Goal: Task Accomplishment & Management: Manage account settings

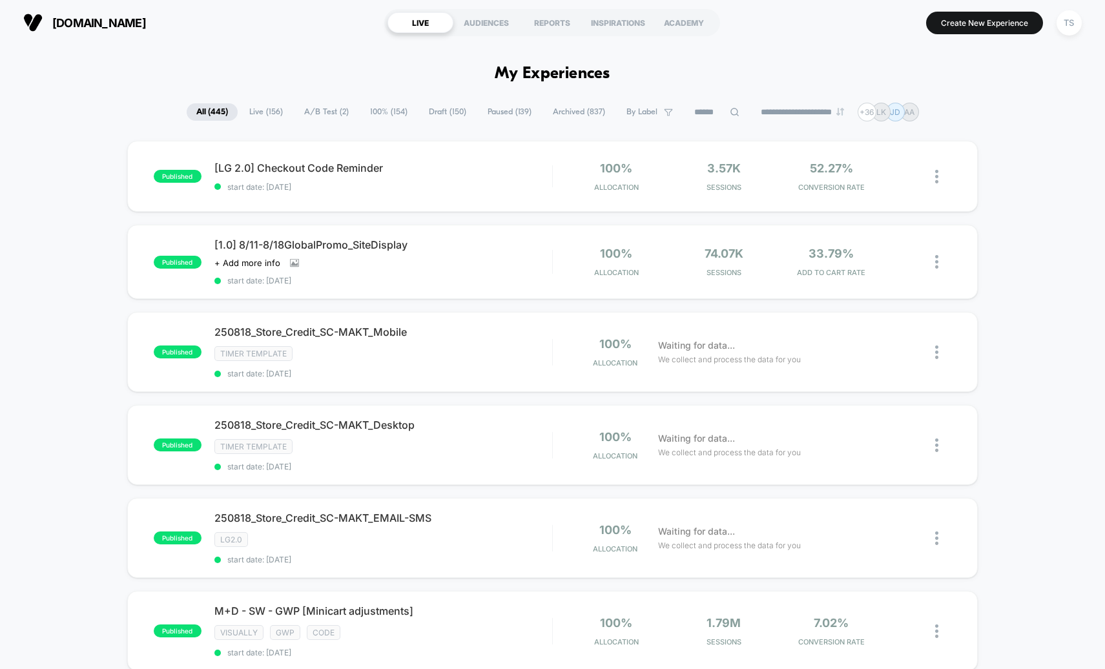
click at [325, 111] on span "A/B Test ( 2 )" at bounding box center [326, 111] width 64 height 17
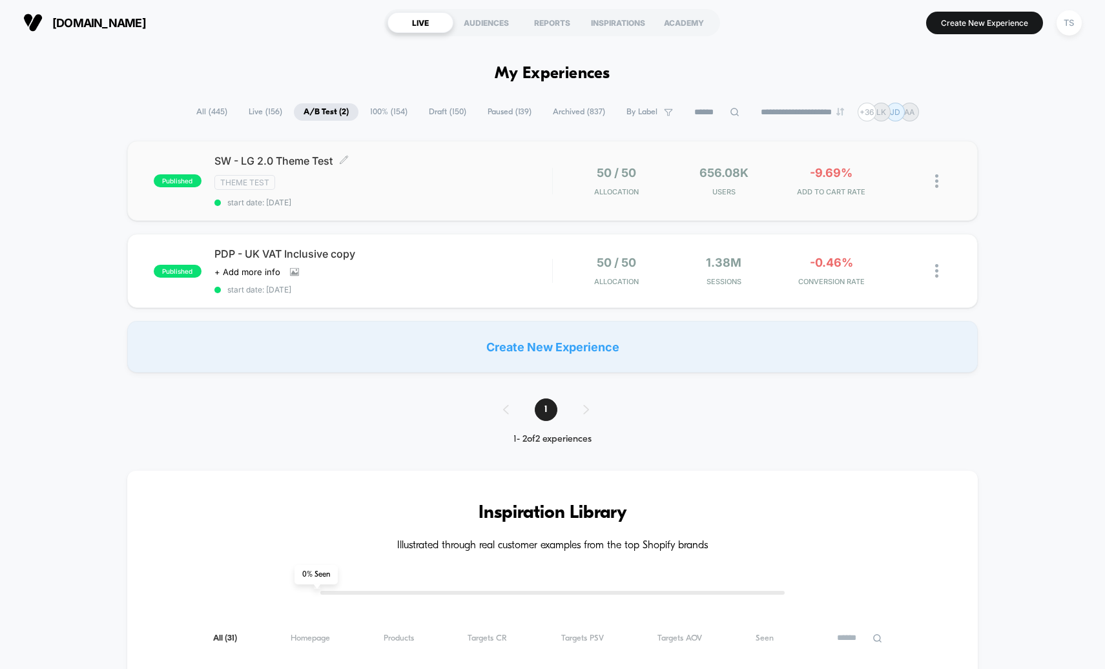
click at [261, 161] on span "SW - LG 2.0 Theme Test Click to edit experience details" at bounding box center [383, 160] width 338 height 13
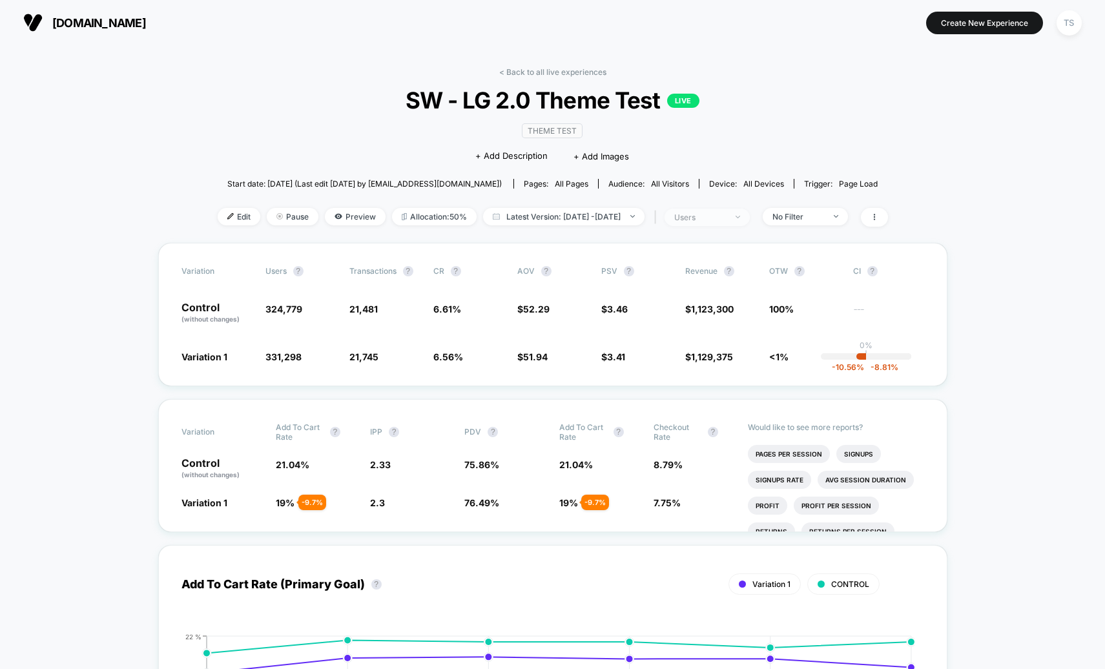
click at [749, 212] on span "users" at bounding box center [706, 217] width 85 height 17
click at [682, 261] on span "Sessions" at bounding box center [684, 265] width 37 height 11
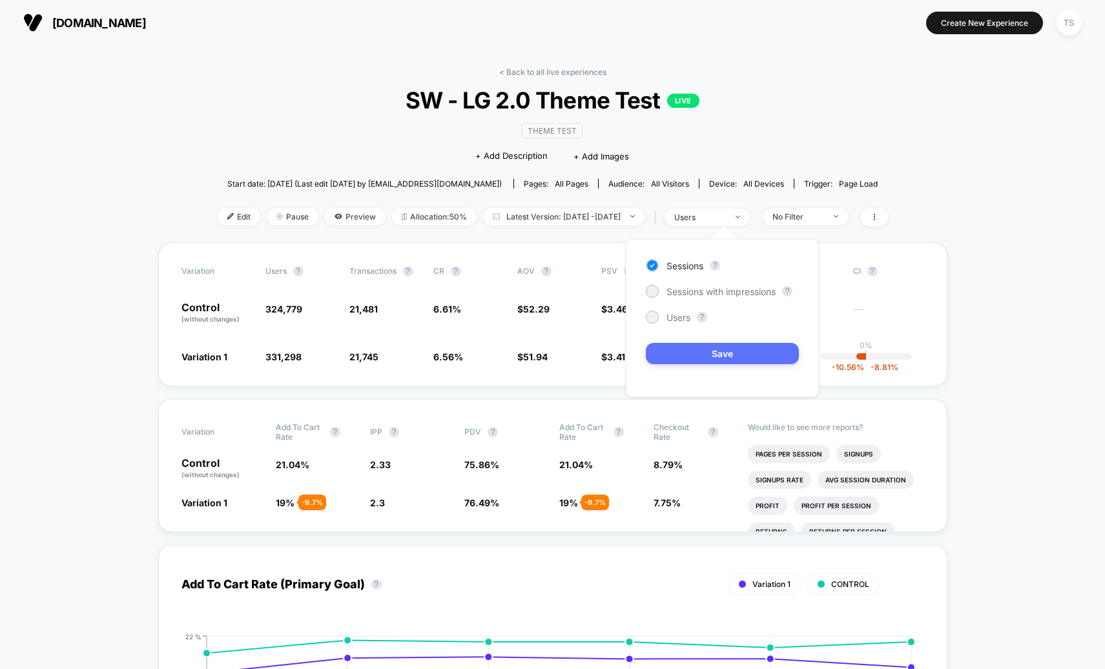
click at [704, 353] on button "Save" at bounding box center [722, 353] width 153 height 21
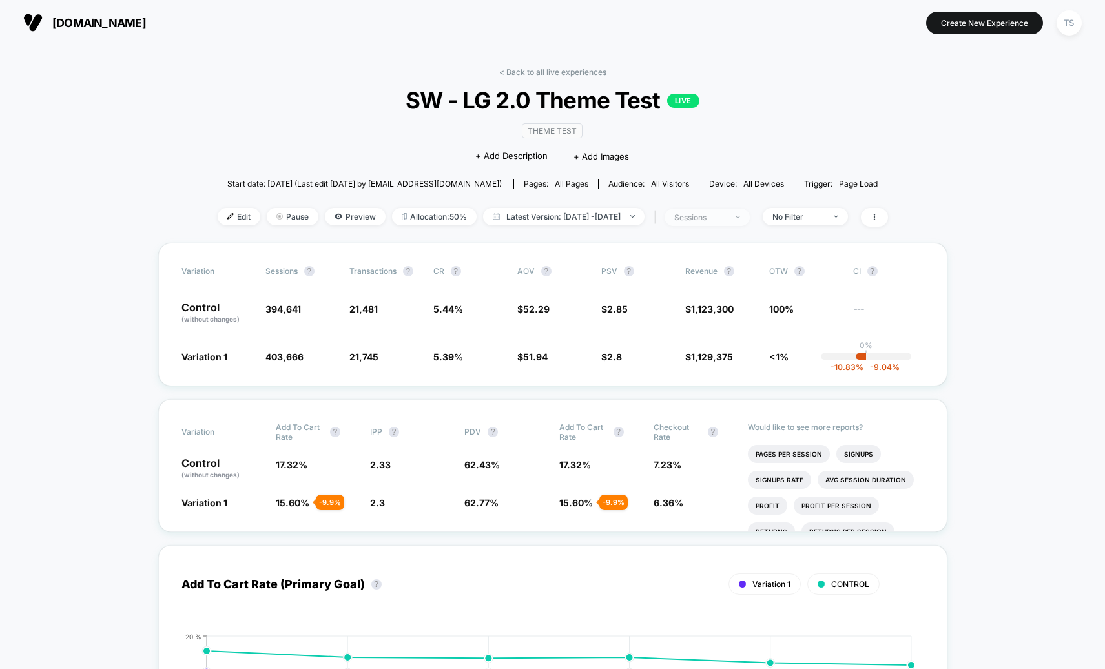
click at [748, 221] on span "sessions" at bounding box center [706, 217] width 85 height 17
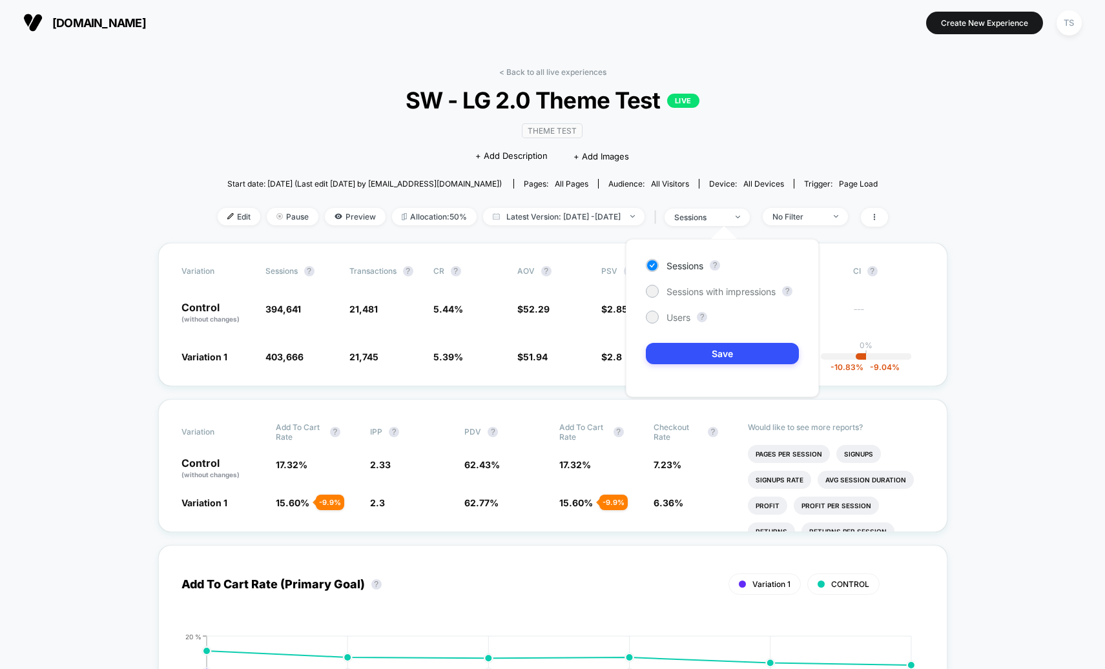
click at [661, 323] on div "Sessions ? Sessions with impressions ? Users ? Save" at bounding box center [722, 318] width 193 height 158
click at [662, 320] on div "Users" at bounding box center [668, 317] width 45 height 13
click at [671, 351] on button "Save" at bounding box center [722, 353] width 153 height 21
